Goal: Information Seeking & Learning: Understand process/instructions

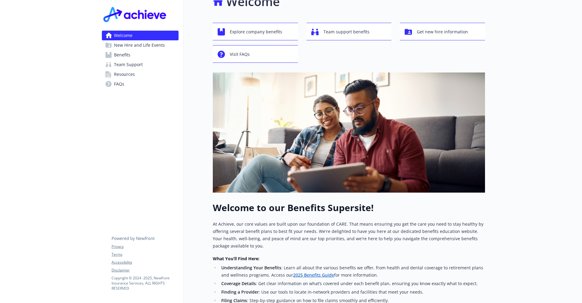
scroll to position [30, 0]
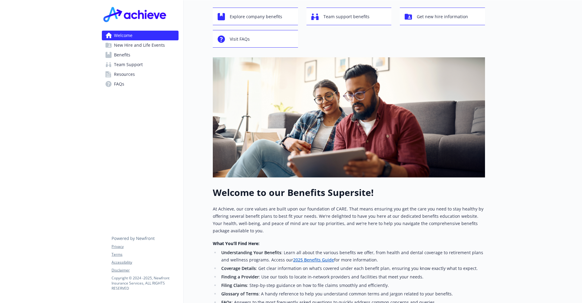
click at [311, 276] on li "Finding a Provider : Use our tools to locate in-network providers and facilitie…" at bounding box center [353, 276] width 266 height 7
click at [301, 275] on li "Finding a Provider : Use our tools to locate in-network providers and facilitie…" at bounding box center [353, 276] width 266 height 7
click at [299, 276] on li "Finding a Provider : Use our tools to locate in-network providers and facilitie…" at bounding box center [353, 276] width 266 height 7
click at [300, 276] on li "Finding a Provider : Use our tools to locate in-network providers and facilitie…" at bounding box center [353, 276] width 266 height 7
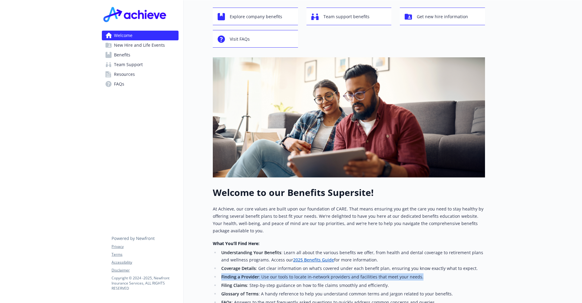
click at [294, 259] on link "2025 Benefits Guide" at bounding box center [313, 260] width 41 height 6
